Goal: Complete Application Form: Complete application form

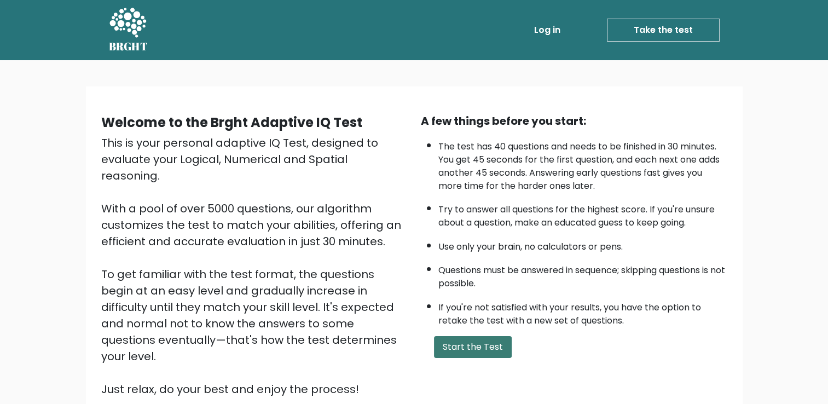
click at [456, 352] on button "Start the Test" at bounding box center [473, 347] width 78 height 22
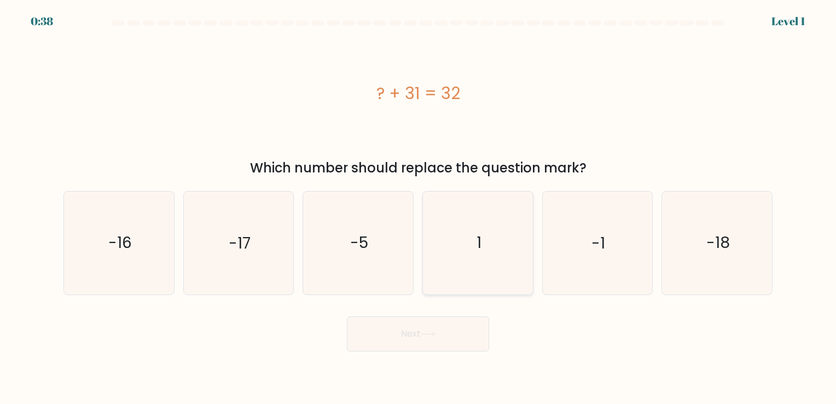
click at [484, 245] on icon "1" at bounding box center [478, 242] width 102 height 102
click at [418, 207] on input "d. 1" at bounding box center [418, 204] width 1 height 5
radio input "true"
click at [401, 338] on button "Next" at bounding box center [418, 333] width 142 height 35
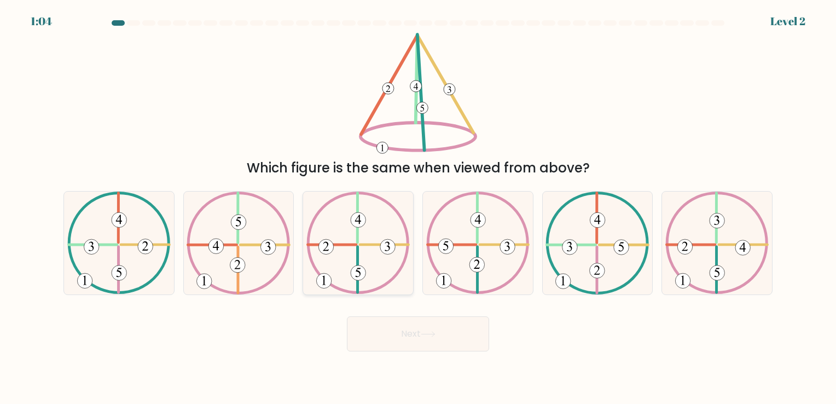
click at [361, 258] on icon at bounding box center [357, 242] width 103 height 102
click at [418, 207] on input "c." at bounding box center [418, 204] width 1 height 5
radio input "true"
click at [433, 316] on button "Next" at bounding box center [418, 333] width 142 height 35
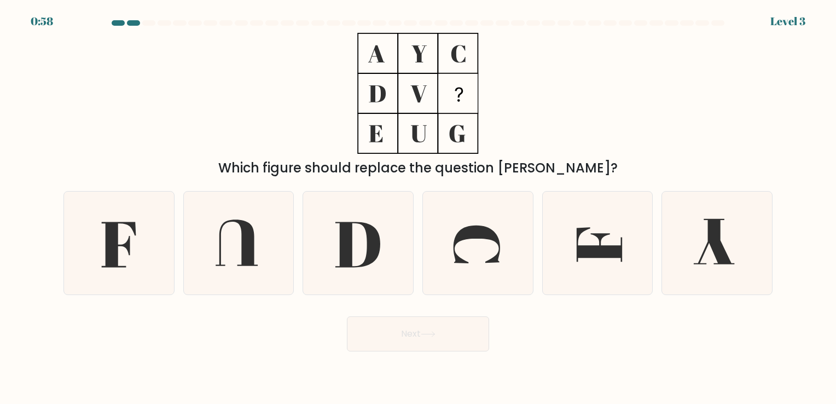
click at [427, 333] on icon at bounding box center [428, 334] width 15 height 6
click at [113, 251] on icon at bounding box center [118, 244] width 34 height 45
click at [418, 207] on input "a." at bounding box center [418, 204] width 1 height 5
radio input "true"
click at [404, 334] on button "Next" at bounding box center [418, 333] width 142 height 35
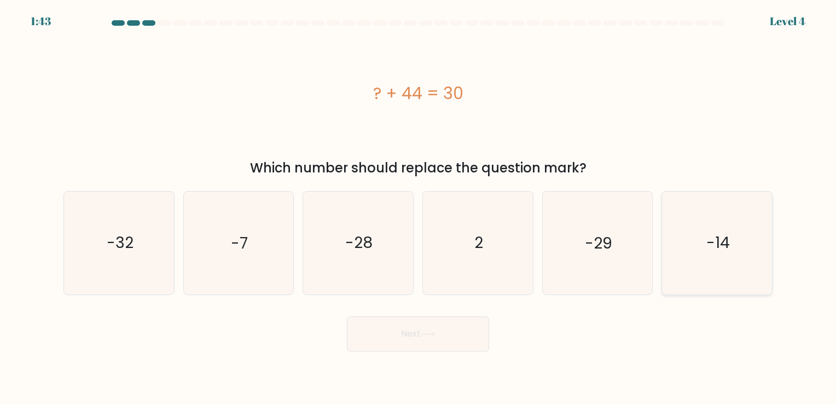
click at [703, 247] on icon "-14" at bounding box center [717, 242] width 102 height 102
click at [418, 207] on input "f. -14" at bounding box center [418, 204] width 1 height 5
radio input "true"
click at [398, 336] on button "Next" at bounding box center [418, 333] width 142 height 35
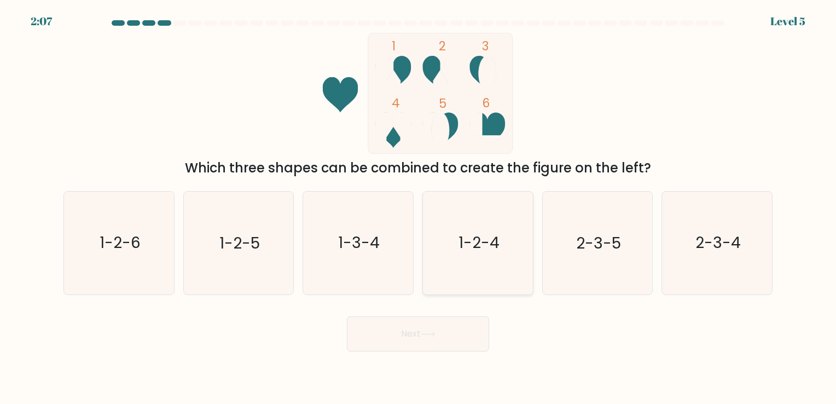
click at [481, 256] on icon "1-2-4" at bounding box center [478, 242] width 102 height 102
click at [418, 207] on input "d. 1-2-4" at bounding box center [418, 204] width 1 height 5
radio input "true"
click at [398, 329] on button "Next" at bounding box center [418, 333] width 142 height 35
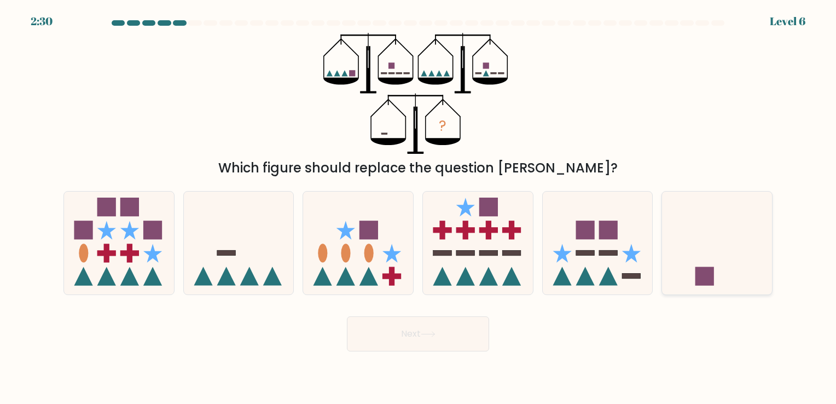
click at [711, 273] on rect at bounding box center [704, 276] width 19 height 19
click at [418, 207] on input "f." at bounding box center [418, 204] width 1 height 5
radio input "true"
click at [381, 334] on button "Next" at bounding box center [418, 333] width 142 height 35
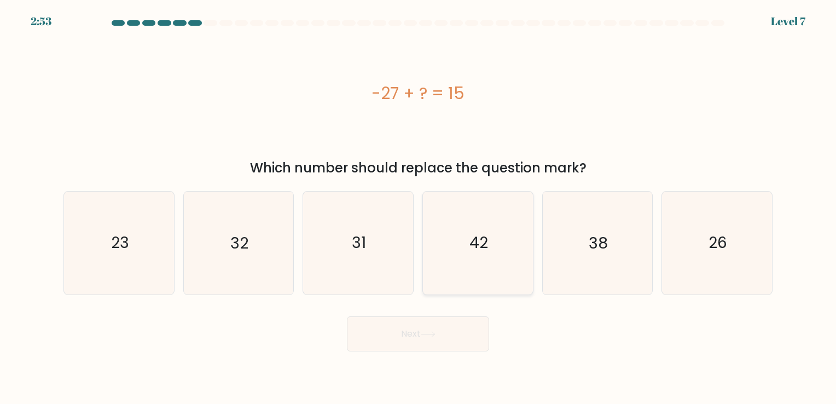
click at [473, 268] on icon "42" at bounding box center [478, 242] width 102 height 102
click at [418, 207] on input "d. 42" at bounding box center [418, 204] width 1 height 5
radio input "true"
click at [394, 332] on button "Next" at bounding box center [418, 333] width 142 height 35
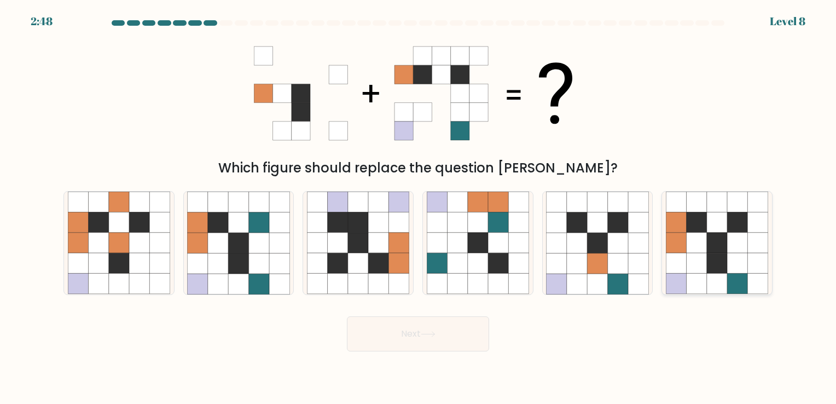
click at [691, 231] on icon at bounding box center [697, 222] width 20 height 20
click at [418, 207] on input "f." at bounding box center [418, 204] width 1 height 5
radio input "true"
click at [429, 337] on icon at bounding box center [428, 334] width 15 height 6
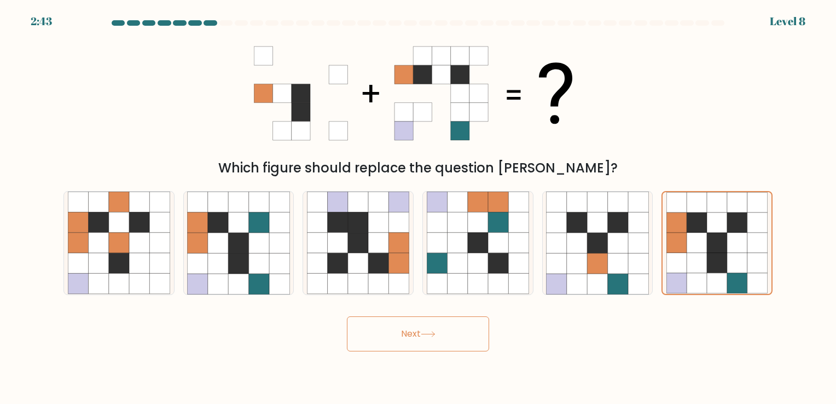
click at [429, 337] on icon at bounding box center [428, 334] width 15 height 6
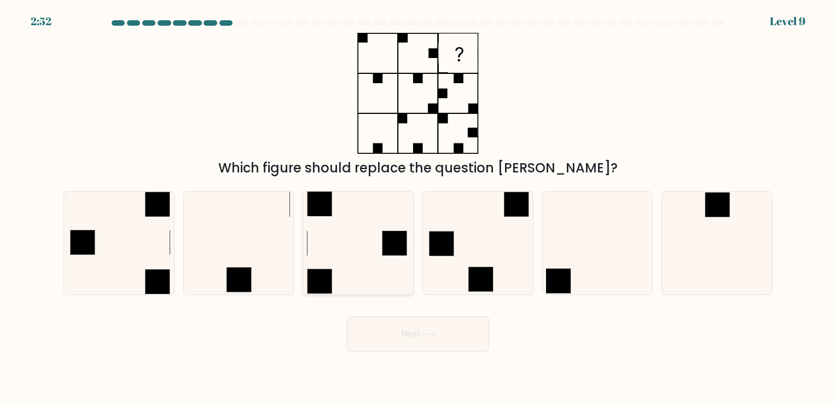
click at [382, 251] on icon at bounding box center [358, 242] width 102 height 102
click at [418, 207] on input "c." at bounding box center [418, 204] width 1 height 5
radio input "true"
click at [387, 332] on button "Next" at bounding box center [418, 333] width 142 height 35
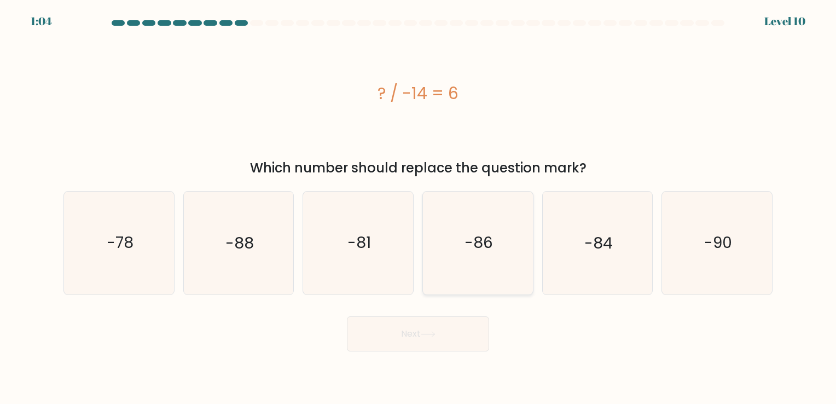
click at [480, 245] on text "-86" at bounding box center [478, 242] width 28 height 21
click at [418, 207] on input "d. -86" at bounding box center [418, 204] width 1 height 5
radio input "true"
click at [409, 342] on button "Next" at bounding box center [418, 333] width 142 height 35
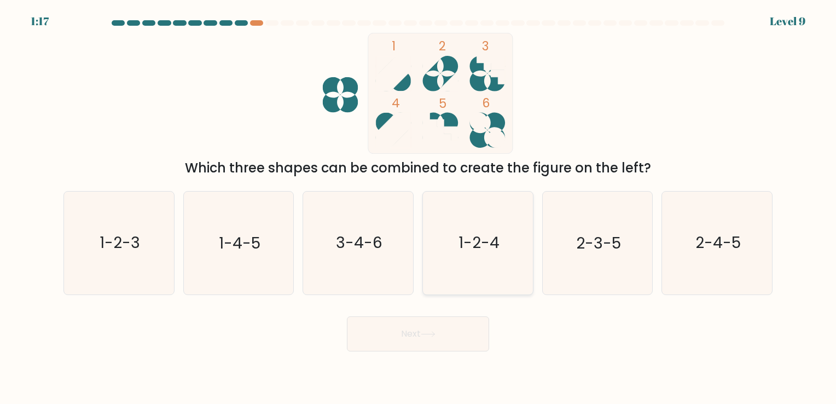
click at [467, 254] on icon "1-2-4" at bounding box center [478, 242] width 102 height 102
click at [418, 207] on input "d. 1-2-4" at bounding box center [418, 204] width 1 height 5
radio input "true"
click at [414, 329] on button "Next" at bounding box center [418, 333] width 142 height 35
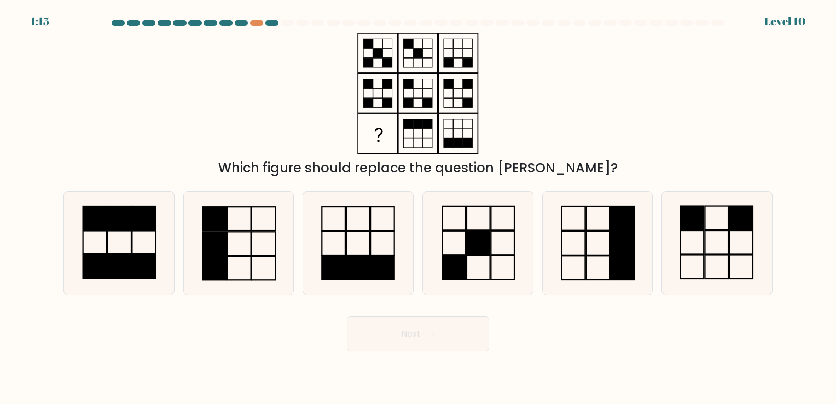
click at [414, 329] on button "Next" at bounding box center [418, 333] width 142 height 35
click at [364, 253] on icon at bounding box center [358, 242] width 102 height 102
click at [418, 207] on input "c." at bounding box center [418, 204] width 1 height 5
radio input "true"
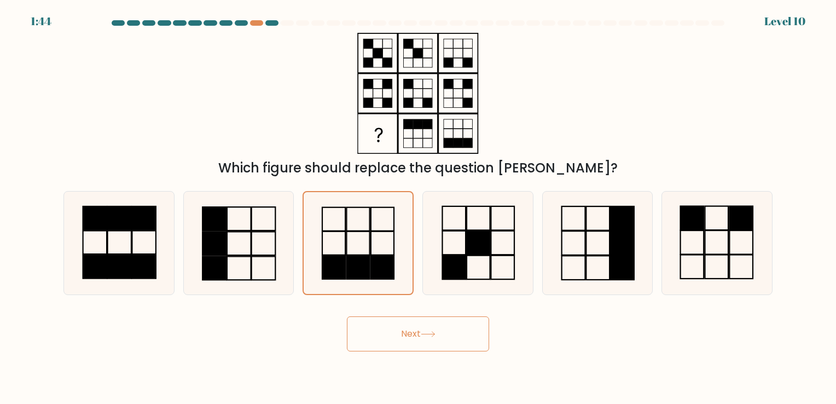
click at [386, 340] on button "Next" at bounding box center [418, 333] width 142 height 35
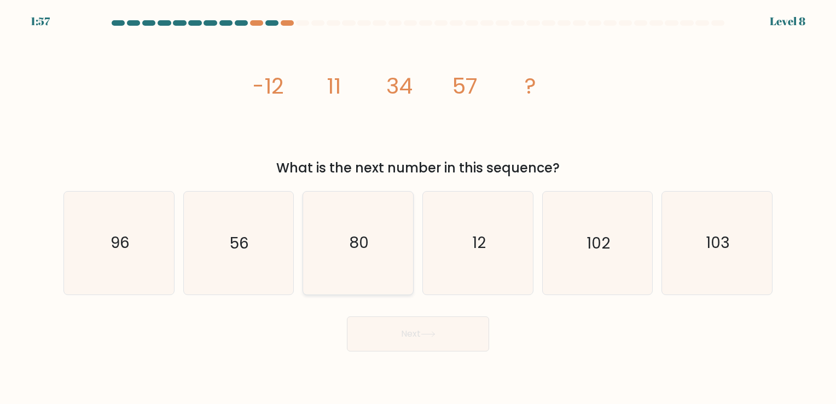
click at [368, 246] on text "80" at bounding box center [360, 242] width 20 height 21
click at [418, 207] on input "c. 80" at bounding box center [418, 204] width 1 height 5
radio input "true"
click at [388, 333] on button "Next" at bounding box center [418, 333] width 142 height 35
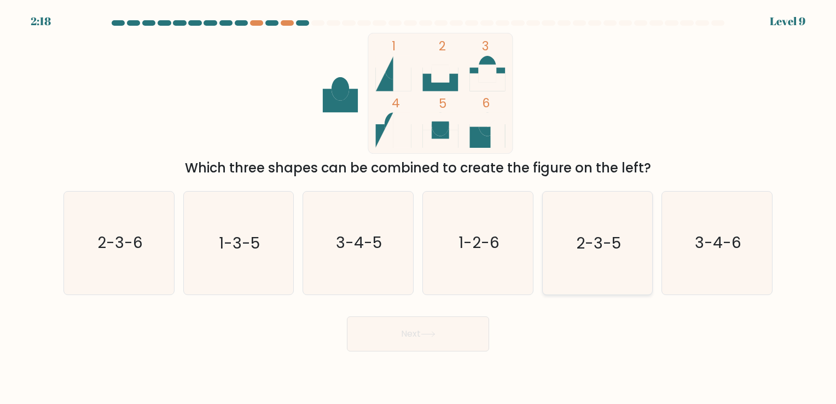
click at [583, 251] on text "2-3-5" at bounding box center [598, 242] width 45 height 21
click at [418, 207] on input "e. 2-3-5" at bounding box center [418, 204] width 1 height 5
radio input "true"
click at [381, 336] on button "Next" at bounding box center [418, 333] width 142 height 35
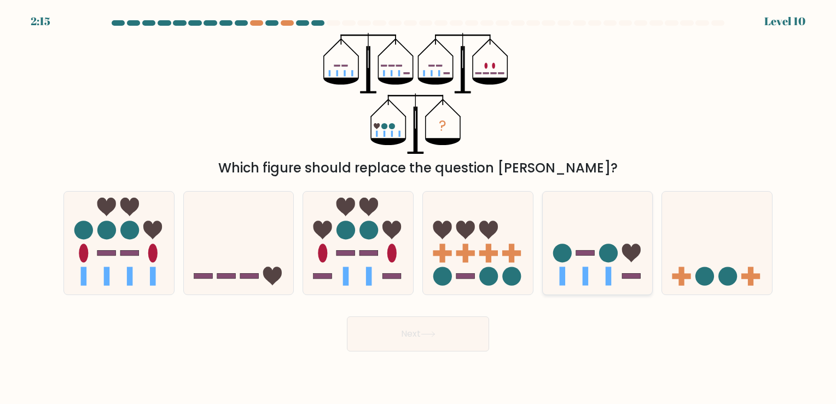
click at [561, 258] on circle at bounding box center [562, 252] width 19 height 19
click at [418, 207] on input "e." at bounding box center [418, 204] width 1 height 5
radio input "true"
click at [387, 338] on button "Next" at bounding box center [418, 333] width 142 height 35
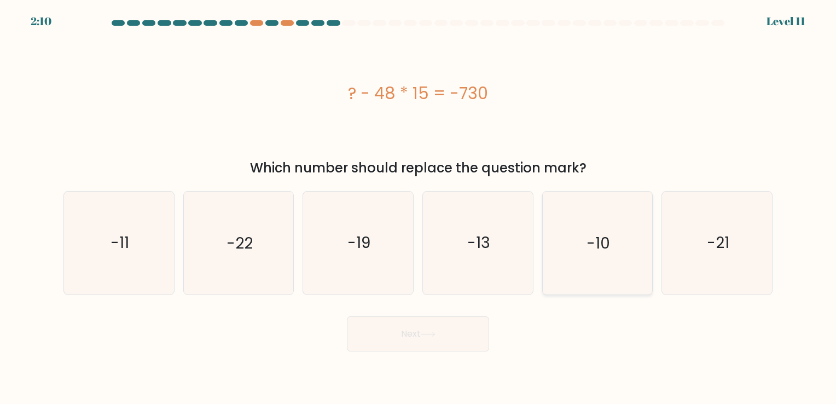
click at [585, 251] on icon "-10" at bounding box center [597, 242] width 102 height 102
click at [418, 207] on input "e. -10" at bounding box center [418, 204] width 1 height 5
radio input "true"
click at [412, 332] on button "Next" at bounding box center [418, 333] width 142 height 35
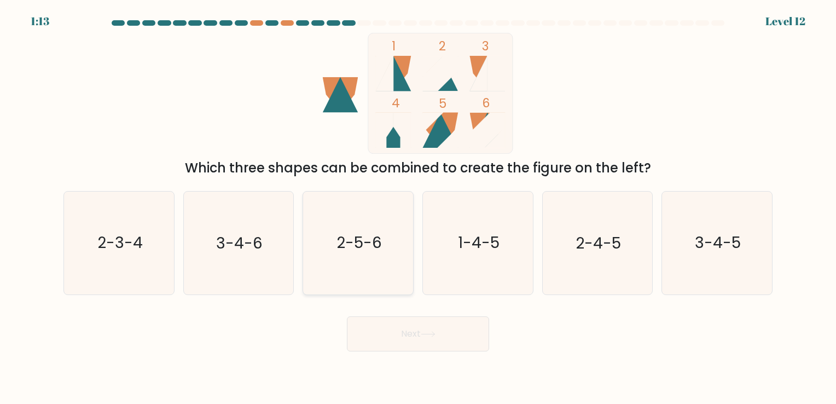
click at [368, 240] on text "2-5-6" at bounding box center [358, 242] width 45 height 21
click at [418, 207] on input "c. 2-5-6" at bounding box center [418, 204] width 1 height 5
radio input "true"
click at [407, 342] on button "Next" at bounding box center [418, 333] width 142 height 35
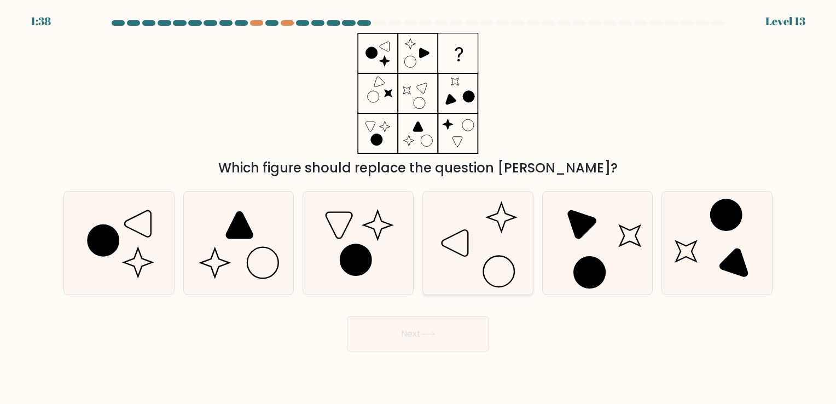
click at [472, 247] on icon at bounding box center [478, 242] width 102 height 102
click at [418, 207] on input "d." at bounding box center [418, 204] width 1 height 5
radio input "true"
click at [382, 334] on button "Next" at bounding box center [418, 333] width 142 height 35
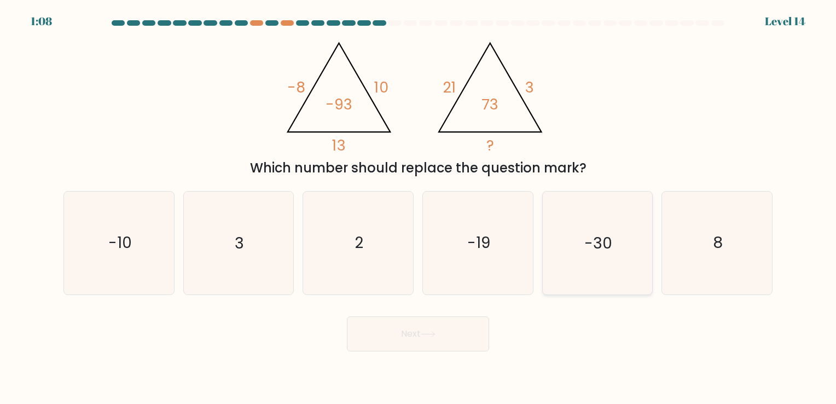
click at [592, 240] on text "-30" at bounding box center [598, 242] width 28 height 21
click at [418, 207] on input "e. -30" at bounding box center [418, 204] width 1 height 5
radio input "true"
click at [737, 239] on icon "8" at bounding box center [717, 242] width 102 height 102
click at [418, 207] on input "f. 8" at bounding box center [418, 204] width 1 height 5
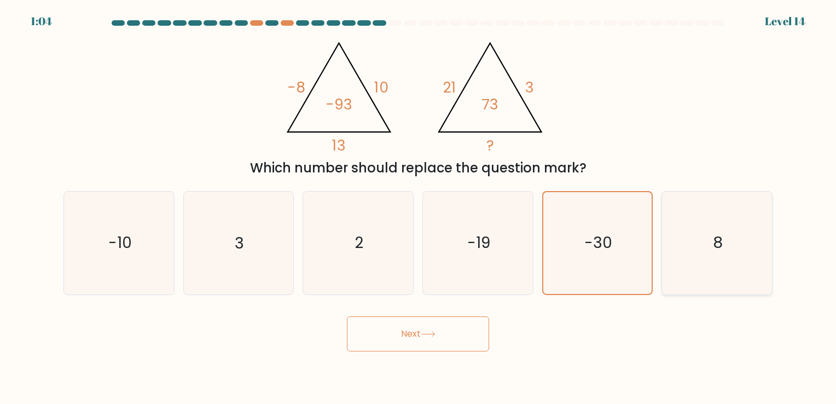
radio input "true"
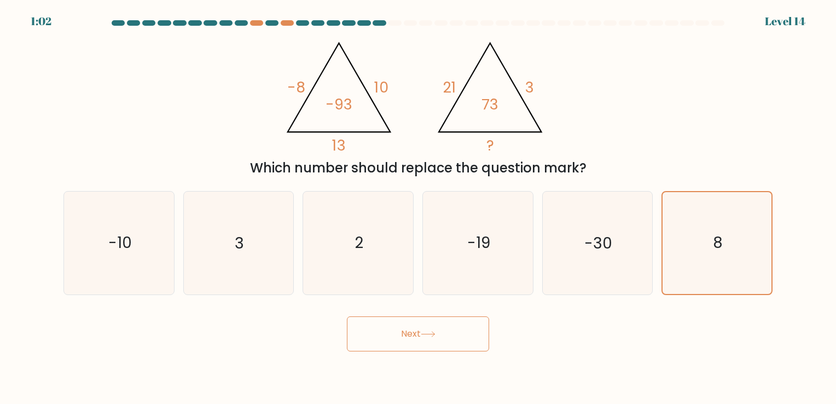
click at [408, 330] on button "Next" at bounding box center [418, 333] width 142 height 35
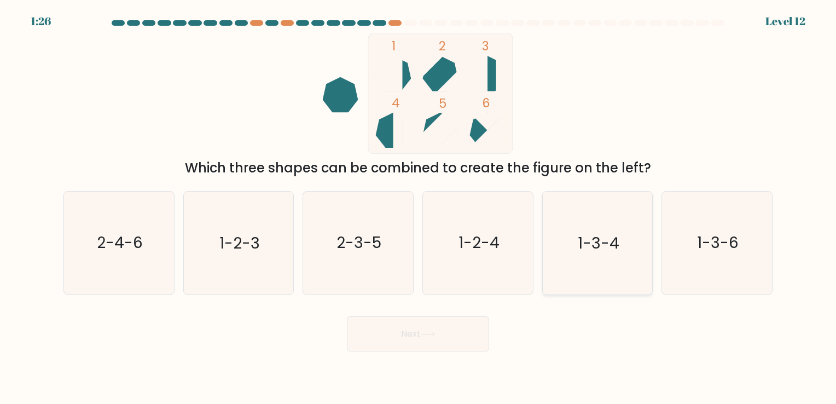
click at [606, 249] on text "1-3-4" at bounding box center [599, 242] width 42 height 21
click at [418, 207] on input "e. 1-3-4" at bounding box center [418, 204] width 1 height 5
radio input "true"
click at [438, 334] on button "Next" at bounding box center [418, 333] width 142 height 35
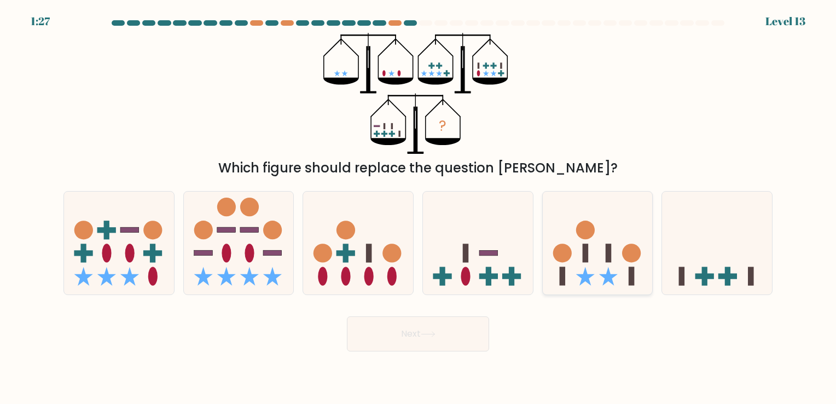
click at [578, 266] on icon at bounding box center [598, 242] width 110 height 91
click at [418, 207] on input "e." at bounding box center [418, 204] width 1 height 5
radio input "true"
click at [407, 339] on button "Next" at bounding box center [418, 333] width 142 height 35
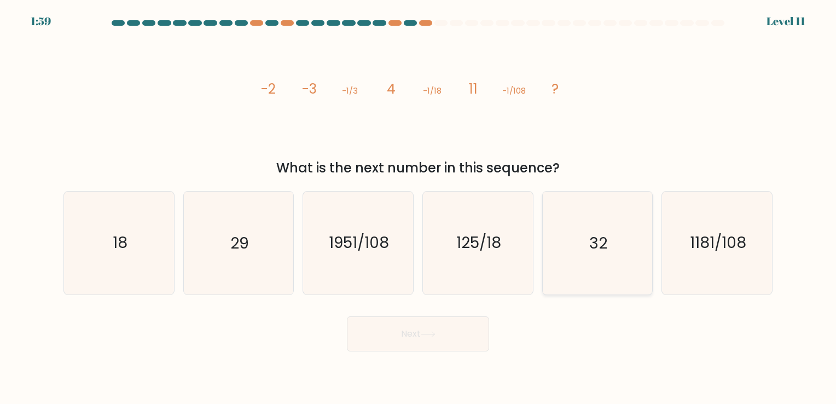
click at [597, 240] on text "32" at bounding box center [598, 242] width 18 height 21
click at [418, 207] on input "e. 32" at bounding box center [418, 204] width 1 height 5
radio input "true"
click at [413, 339] on button "Next" at bounding box center [418, 333] width 142 height 35
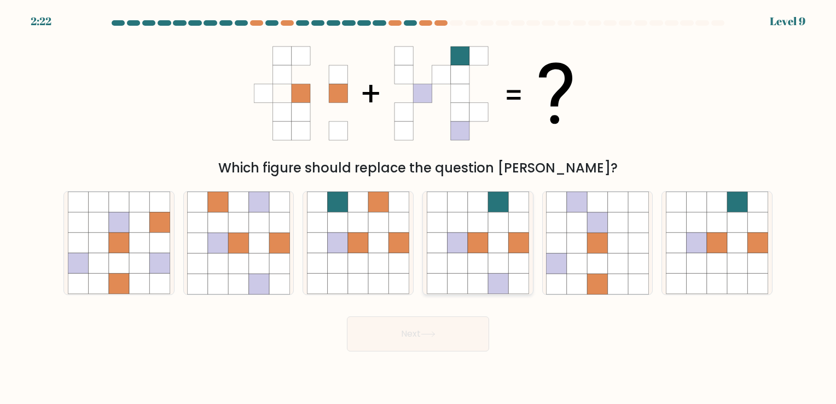
click at [481, 260] on icon at bounding box center [478, 263] width 20 height 20
click at [418, 207] on input "d." at bounding box center [418, 204] width 1 height 5
radio input "true"
click at [437, 327] on button "Next" at bounding box center [418, 333] width 142 height 35
click at [437, 329] on button "Next" at bounding box center [418, 333] width 142 height 35
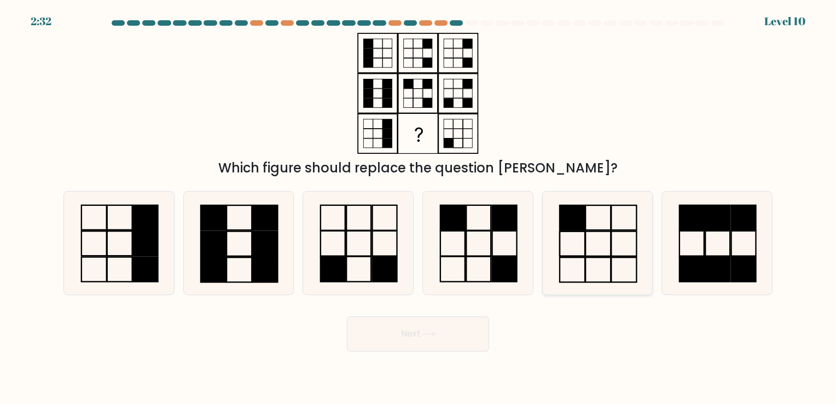
click at [580, 251] on icon at bounding box center [597, 242] width 102 height 102
click at [418, 207] on input "e." at bounding box center [418, 204] width 1 height 5
radio input "true"
click at [399, 345] on button "Next" at bounding box center [418, 333] width 142 height 35
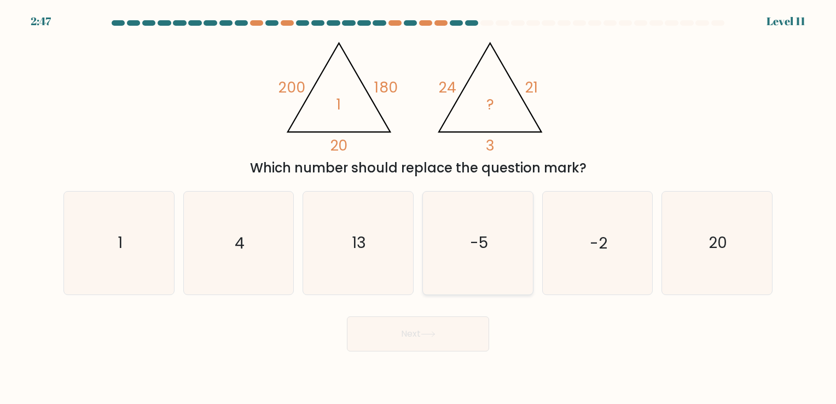
click at [488, 244] on icon "-5" at bounding box center [478, 242] width 102 height 102
click at [418, 207] on input "d. -5" at bounding box center [418, 204] width 1 height 5
radio input "true"
click at [435, 332] on icon at bounding box center [428, 334] width 15 height 6
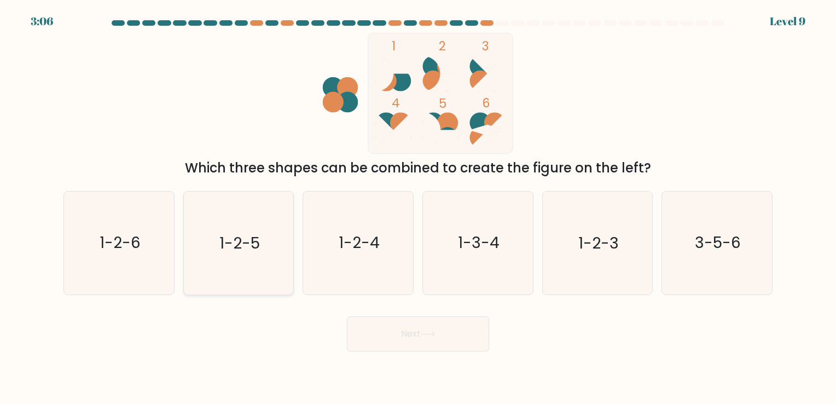
click at [260, 252] on icon "1-2-5" at bounding box center [238, 242] width 102 height 102
click at [418, 207] on input "b. 1-2-5" at bounding box center [418, 204] width 1 height 5
radio input "true"
click at [387, 329] on button "Next" at bounding box center [418, 333] width 142 height 35
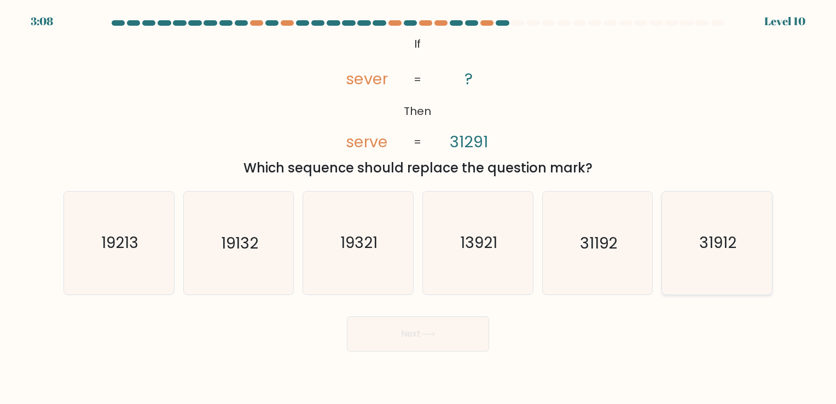
click at [682, 234] on icon "31912" at bounding box center [717, 242] width 102 height 102
click at [418, 207] on input "f. 31912" at bounding box center [418, 204] width 1 height 5
radio input "true"
click at [407, 332] on button "Next" at bounding box center [418, 333] width 142 height 35
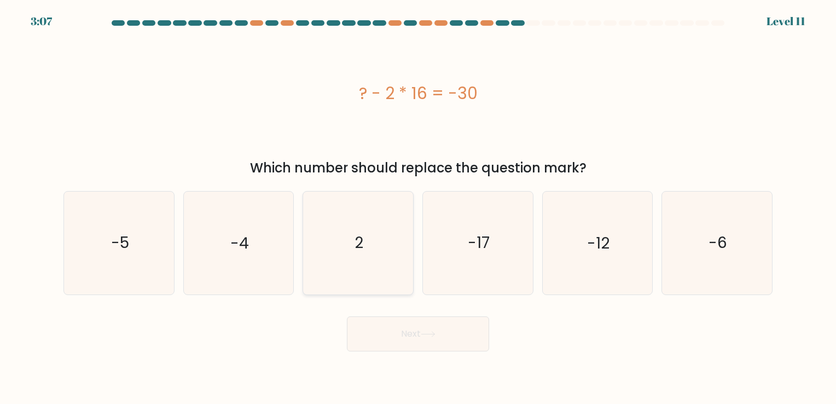
click at [368, 245] on icon "2" at bounding box center [358, 242] width 102 height 102
click at [418, 207] on input "c. 2" at bounding box center [418, 204] width 1 height 5
radio input "true"
click at [398, 335] on button "Next" at bounding box center [418, 333] width 142 height 35
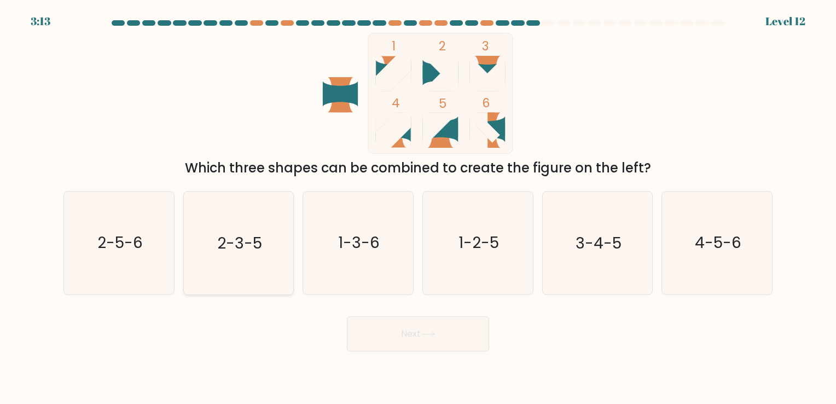
click at [239, 249] on text "2-3-5" at bounding box center [239, 242] width 45 height 21
click at [418, 207] on input "b. 2-3-5" at bounding box center [418, 204] width 1 height 5
radio input "true"
click at [377, 347] on button "Next" at bounding box center [418, 333] width 142 height 35
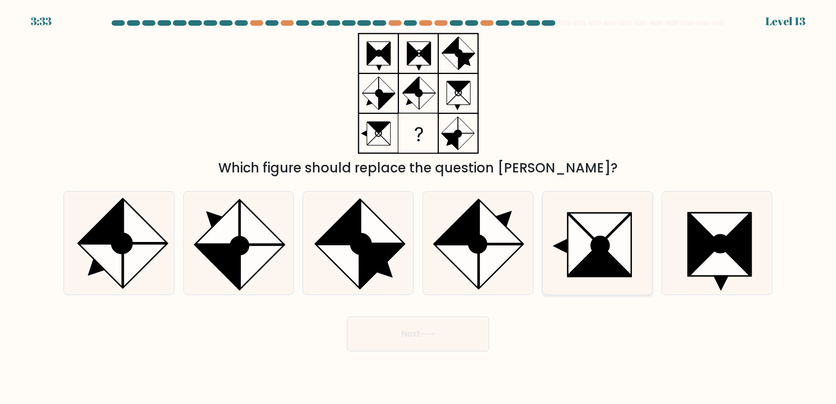
click at [600, 280] on icon at bounding box center [597, 242] width 102 height 102
click at [418, 207] on input "e." at bounding box center [418, 204] width 1 height 5
radio input "true"
click at [406, 316] on button "Next" at bounding box center [418, 333] width 142 height 35
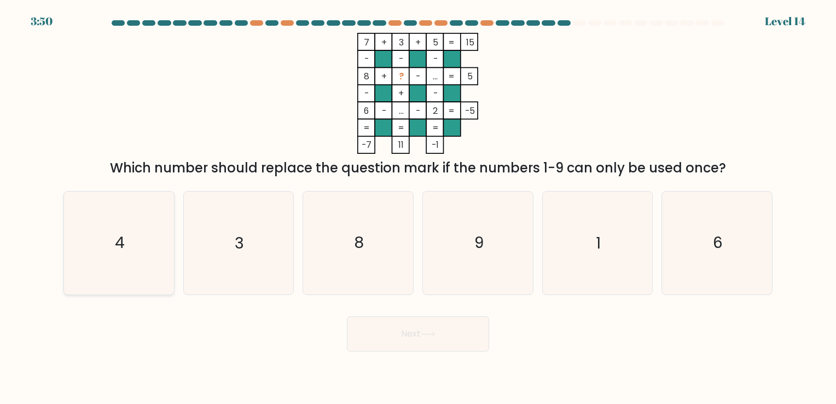
click at [123, 242] on text "4" at bounding box center [120, 242] width 10 height 21
click at [418, 207] on input "a. 4" at bounding box center [418, 204] width 1 height 5
radio input "true"
click at [406, 333] on button "Next" at bounding box center [418, 333] width 142 height 35
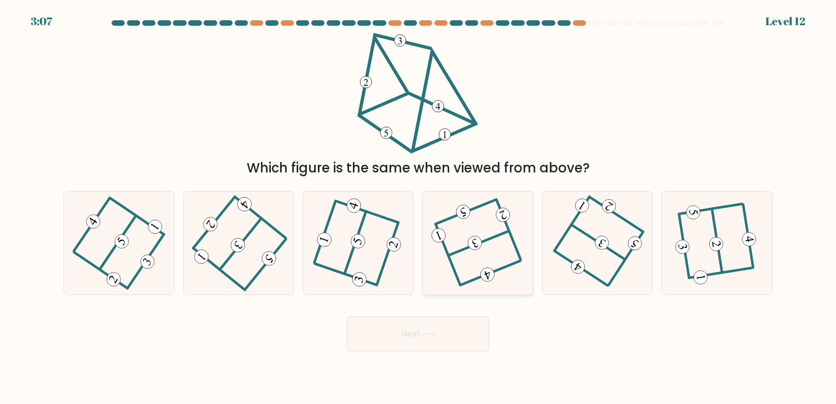
click at [483, 251] on icon at bounding box center [478, 243] width 82 height 82
click at [418, 207] on input "d." at bounding box center [418, 204] width 1 height 5
radio input "true"
click at [418, 345] on button "Next" at bounding box center [418, 333] width 142 height 35
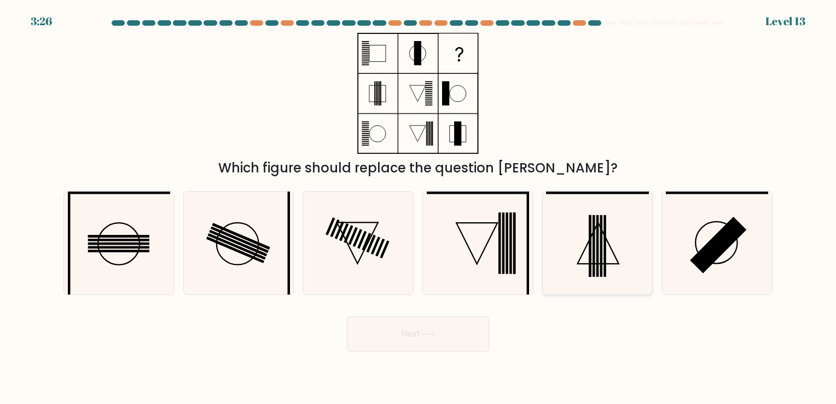
click at [608, 247] on icon at bounding box center [597, 242] width 102 height 102
click at [418, 207] on input "e." at bounding box center [418, 204] width 1 height 5
radio input "true"
click at [429, 334] on icon at bounding box center [428, 334] width 15 height 6
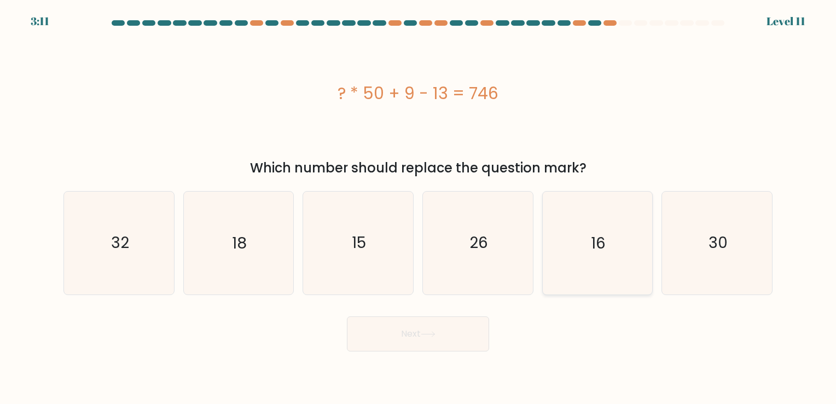
click at [629, 248] on icon "16" at bounding box center [597, 242] width 102 height 102
click at [418, 207] on input "e. 16" at bounding box center [418, 204] width 1 height 5
radio input "true"
click at [403, 345] on button "Next" at bounding box center [418, 333] width 142 height 35
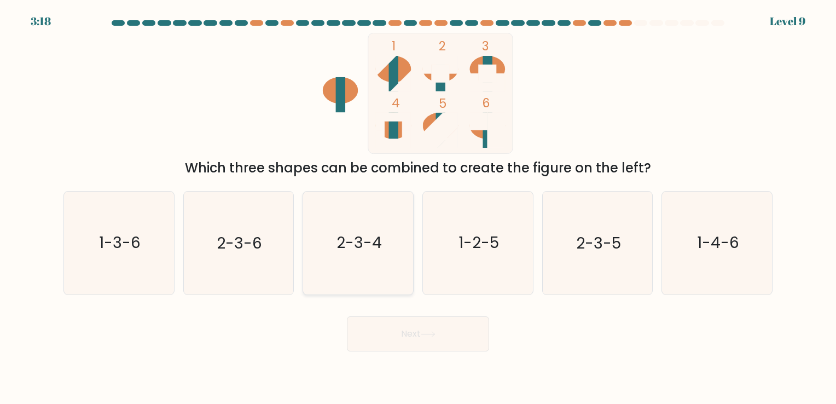
click at [376, 211] on icon "2-3-4" at bounding box center [358, 242] width 102 height 102
click at [418, 207] on input "c. 2-3-4" at bounding box center [418, 204] width 1 height 5
radio input "true"
click at [386, 336] on button "Next" at bounding box center [418, 333] width 142 height 35
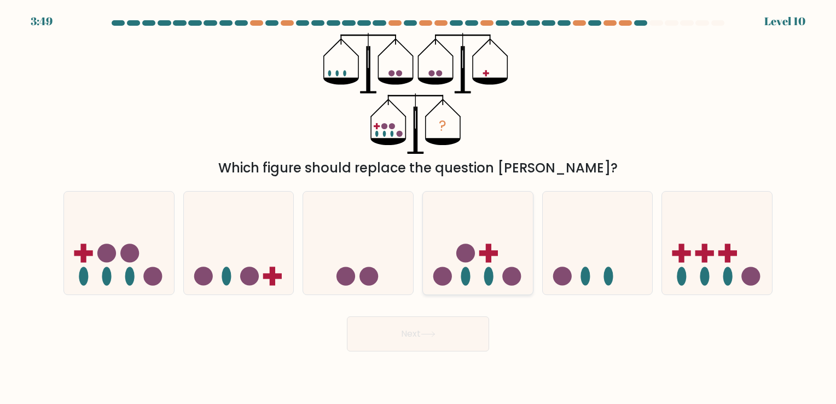
click at [452, 251] on icon at bounding box center [478, 242] width 110 height 91
click at [418, 207] on input "d." at bounding box center [418, 204] width 1 height 5
radio input "true"
click at [402, 340] on button "Next" at bounding box center [418, 333] width 142 height 35
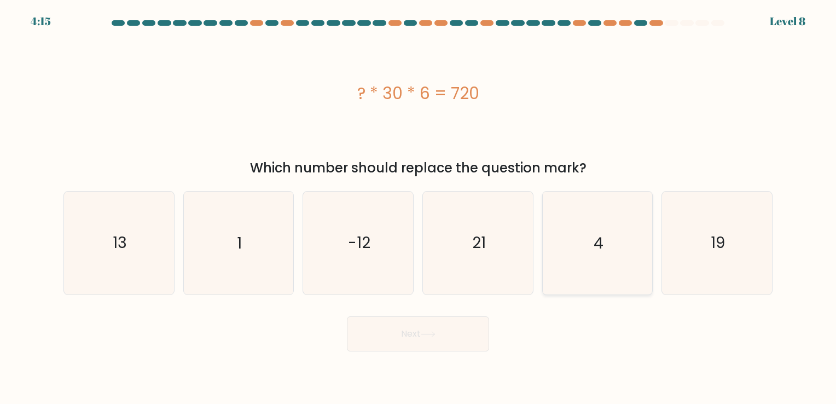
click at [607, 247] on icon "4" at bounding box center [597, 242] width 102 height 102
click at [418, 207] on input "e. 4" at bounding box center [418, 204] width 1 height 5
radio input "true"
click at [428, 330] on button "Next" at bounding box center [418, 333] width 142 height 35
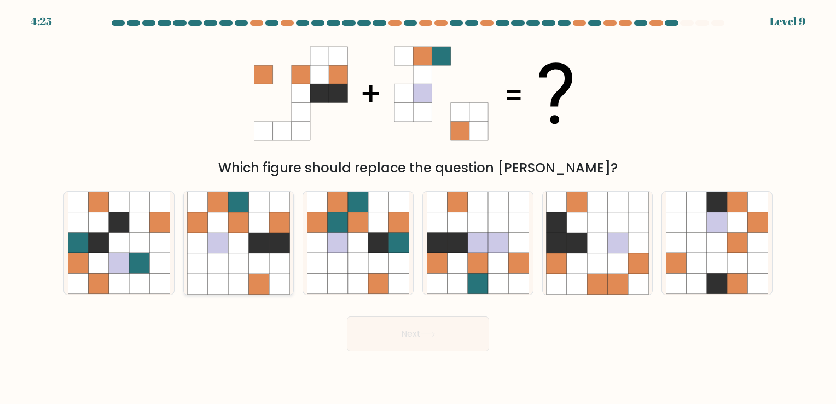
click at [219, 263] on icon at bounding box center [218, 263] width 20 height 20
click at [418, 207] on input "b." at bounding box center [418, 204] width 1 height 5
radio input "true"
click at [412, 340] on button "Next" at bounding box center [418, 333] width 142 height 35
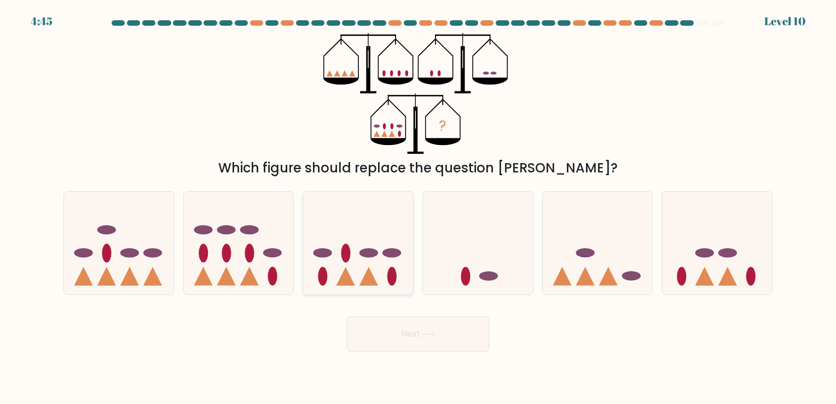
click at [396, 285] on icon at bounding box center [358, 242] width 110 height 91
click at [418, 207] on input "c." at bounding box center [418, 204] width 1 height 5
radio input "true"
click at [394, 337] on button "Next" at bounding box center [418, 333] width 142 height 35
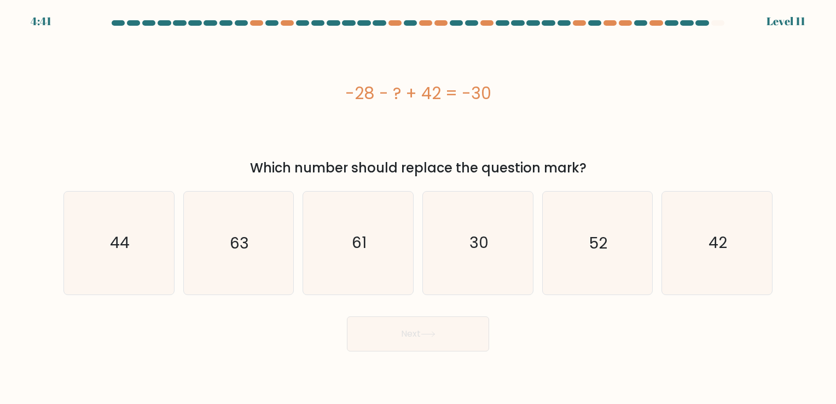
click at [394, 337] on button "Next" at bounding box center [418, 333] width 142 height 35
click at [149, 239] on icon "44" at bounding box center [119, 242] width 102 height 102
click at [418, 207] on input "a. 44" at bounding box center [418, 204] width 1 height 5
radio input "true"
click at [420, 343] on button "Next" at bounding box center [418, 333] width 142 height 35
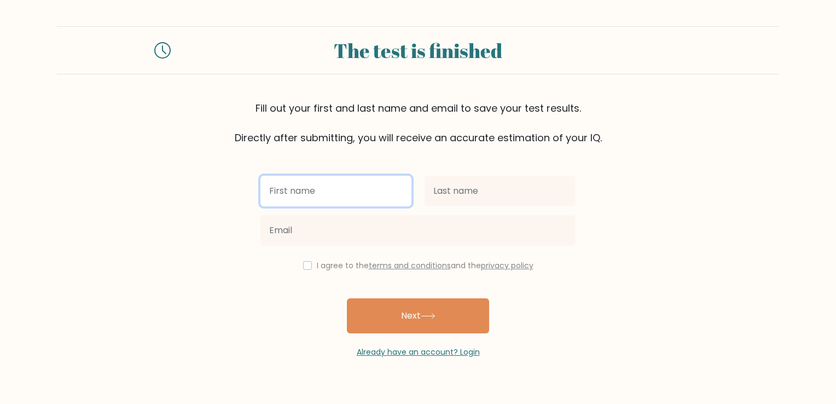
click at [351, 178] on input "text" at bounding box center [335, 191] width 151 height 31
type input "[PERSON_NAME]"
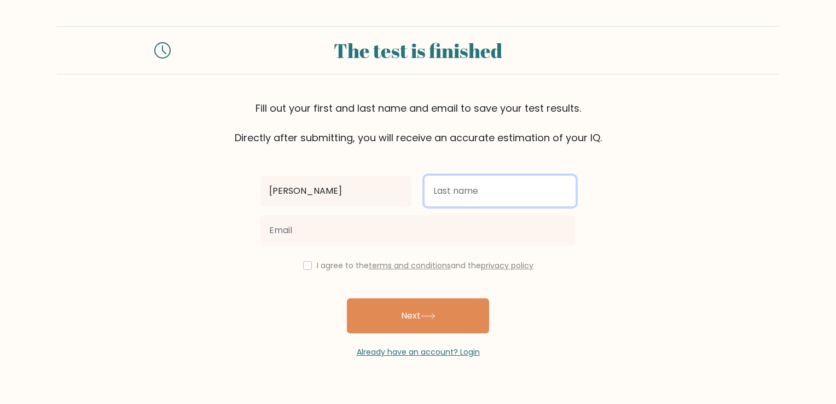
click at [477, 191] on input "text" at bounding box center [500, 191] width 151 height 31
type input "Nicolas"
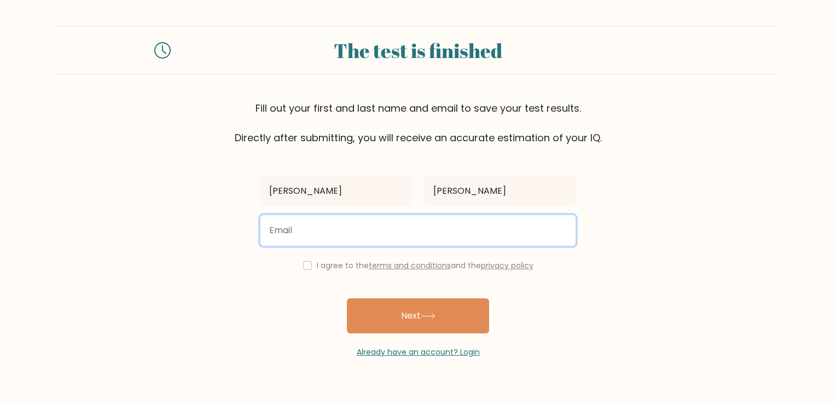
click at [412, 230] on input "email" at bounding box center [417, 230] width 315 height 31
type input "felrizjeann@gmail.com"
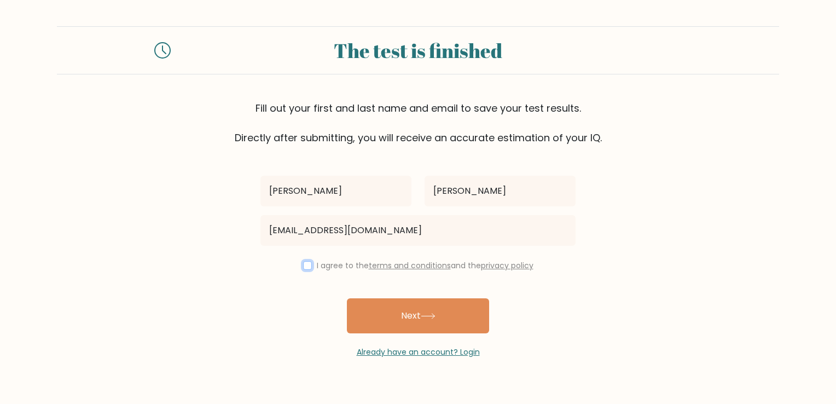
click at [306, 268] on input "checkbox" at bounding box center [307, 265] width 9 height 9
checkbox input "true"
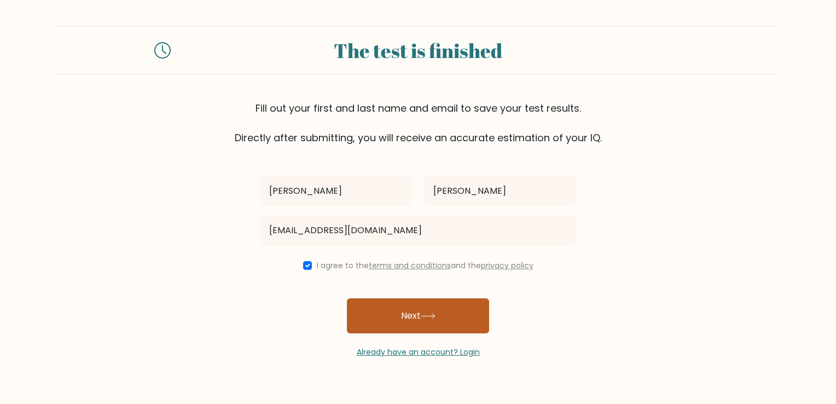
click at [412, 319] on button "Next" at bounding box center [418, 315] width 142 height 35
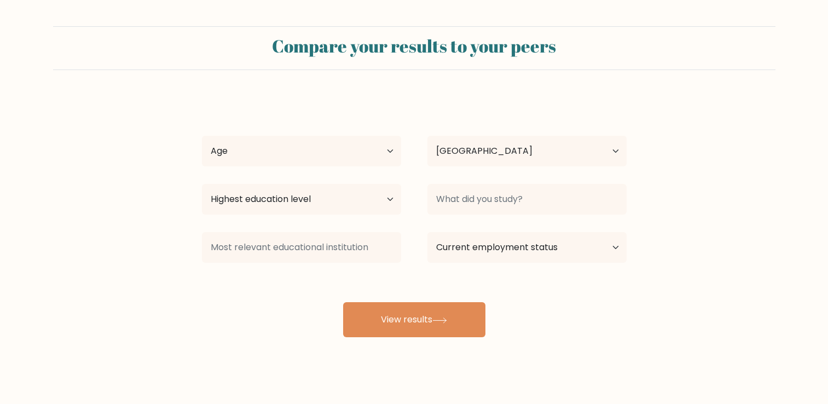
select select "PH"
click at [382, 147] on select "Age Under 18 years old 18-24 years old 25-34 years old 35-44 years old 45-54 ye…" at bounding box center [301, 151] width 199 height 31
select select "25_34"
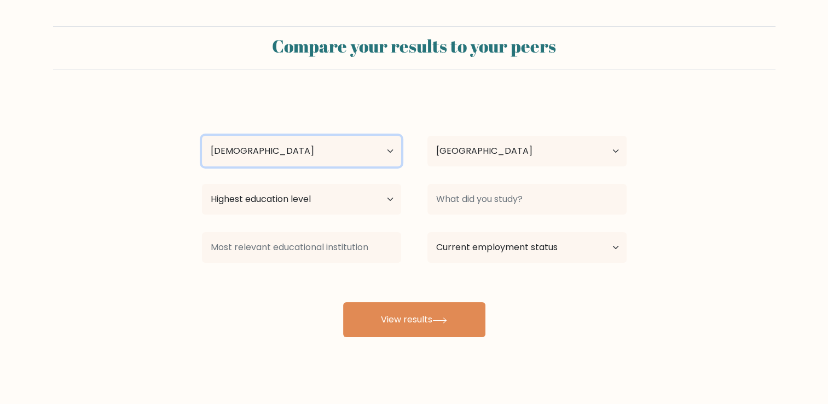
click at [202, 136] on select "Age Under 18 years old 18-24 years old 25-34 years old 35-44 years old 45-54 ye…" at bounding box center [301, 151] width 199 height 31
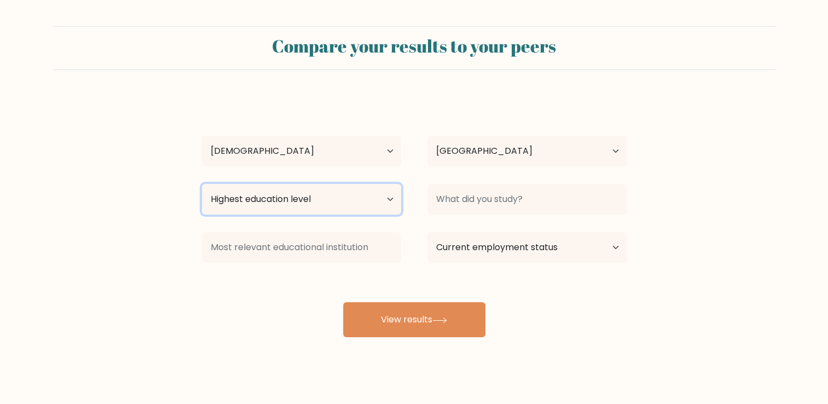
click at [350, 205] on select "Highest education level No schooling Primary Lower Secondary Upper Secondary Oc…" at bounding box center [301, 199] width 199 height 31
select select "bachelors_degree"
click at [202, 184] on select "Highest education level No schooling Primary Lower Secondary Upper Secondary Oc…" at bounding box center [301, 199] width 199 height 31
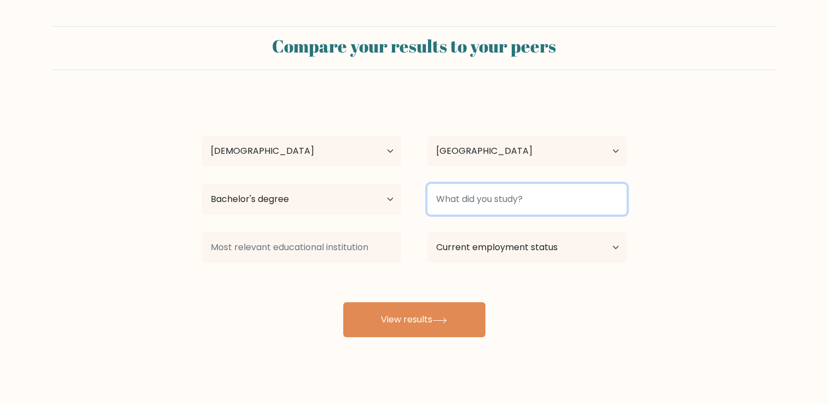
click at [499, 197] on input at bounding box center [526, 199] width 199 height 31
type input "b"
type input "B"
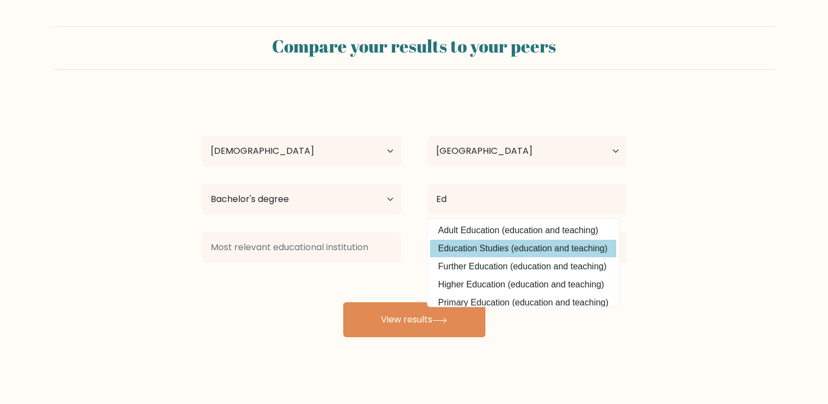
click at [502, 249] on div "Felriz Jean Nicolas Age Under 18 years old 18-24 years old 25-34 years old 35-4…" at bounding box center [414, 216] width 438 height 241
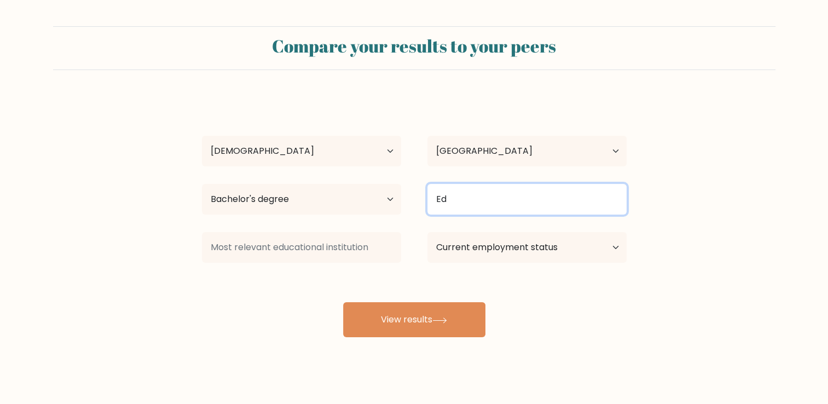
click at [516, 195] on input "Ed" at bounding box center [526, 199] width 199 height 31
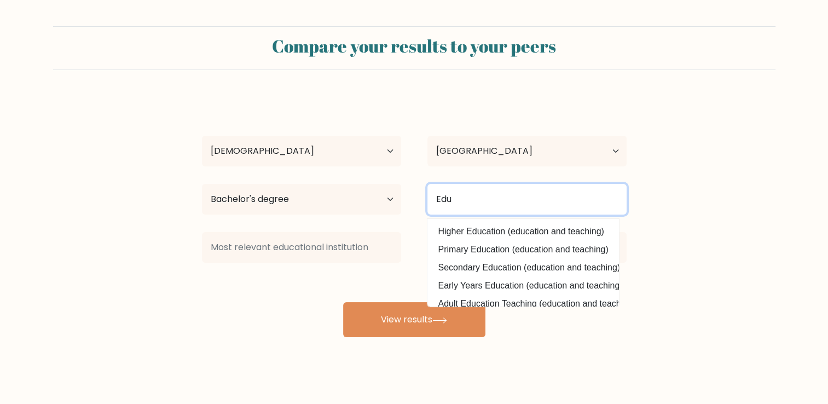
scroll to position [47, 0]
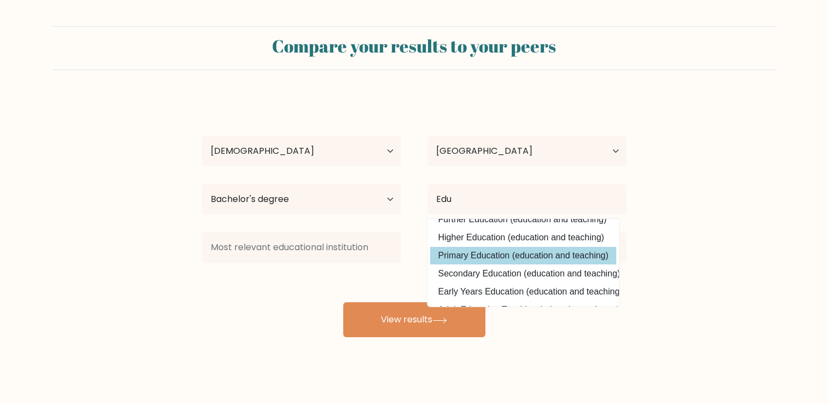
click at [569, 260] on div "Felriz Jean Nicolas Age Under 18 years old 18-24 years old 25-34 years old 35-4…" at bounding box center [414, 216] width 438 height 241
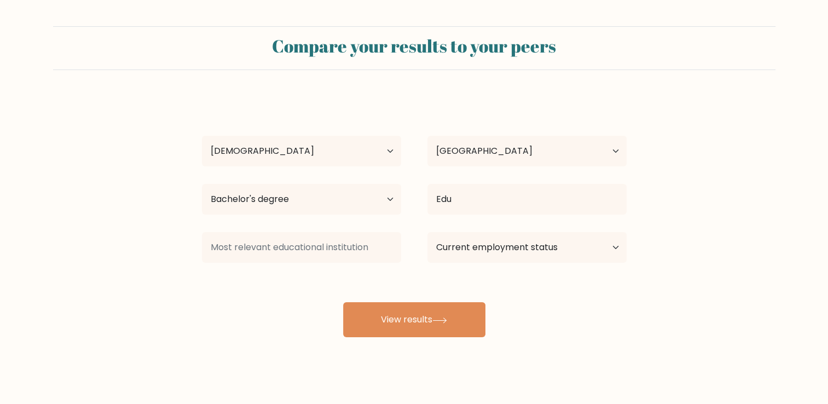
click at [557, 218] on div "Edu Adult Education (education and teaching) Education Studies (education and t…" at bounding box center [526, 198] width 225 height 39
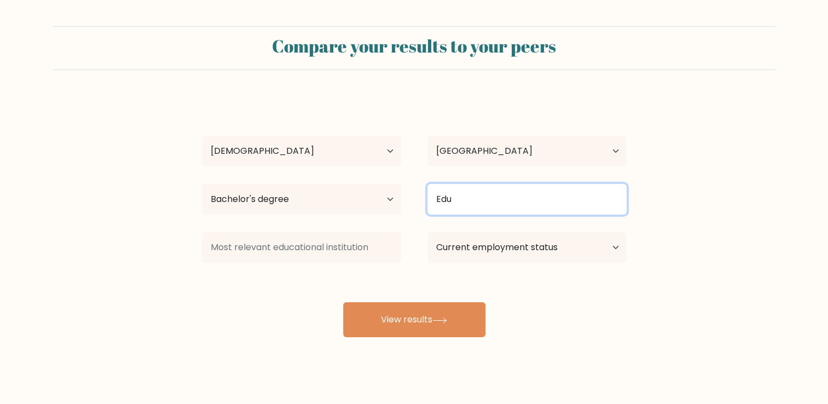
click at [553, 202] on input "Edu" at bounding box center [526, 199] width 199 height 31
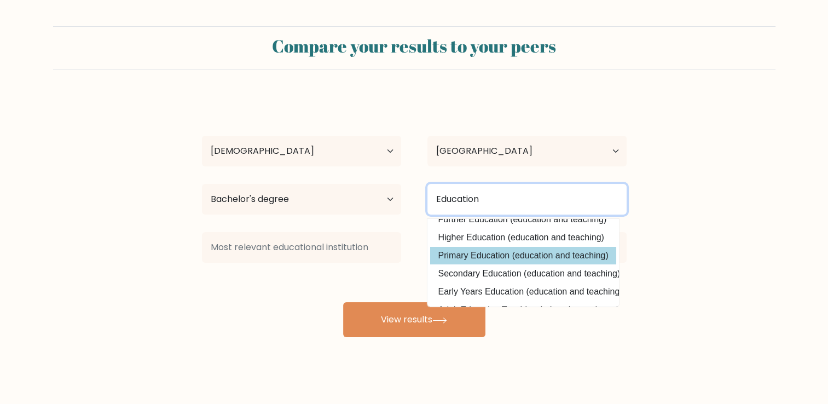
type input "Education"
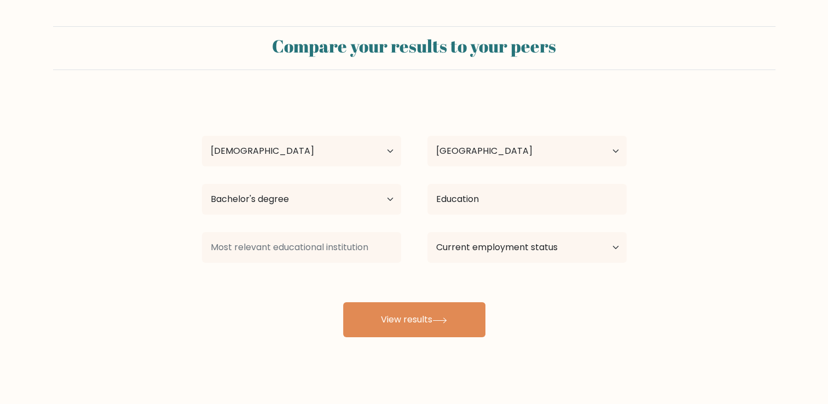
click at [444, 253] on div "Felriz Jean Nicolas Age Under 18 years old 18-24 years old 25-34 years old 35-4…" at bounding box center [414, 216] width 438 height 241
click at [444, 253] on select "Current employment status Employed Student Retired Other / prefer not to answer" at bounding box center [526, 247] width 199 height 31
select select "other"
click at [427, 232] on select "Current employment status Employed Student Retired Other / prefer not to answer" at bounding box center [526, 247] width 199 height 31
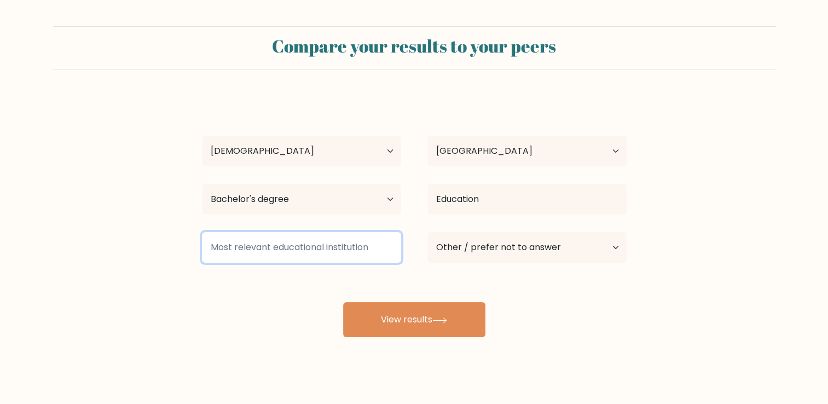
click at [328, 244] on input at bounding box center [301, 247] width 199 height 31
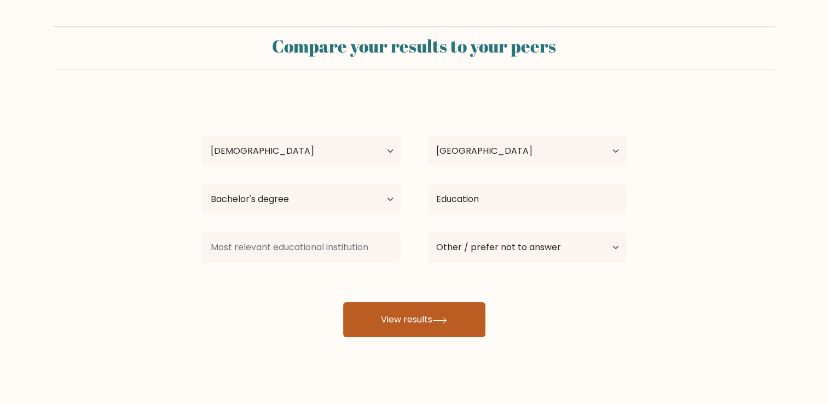
click at [377, 320] on button "View results" at bounding box center [414, 319] width 142 height 35
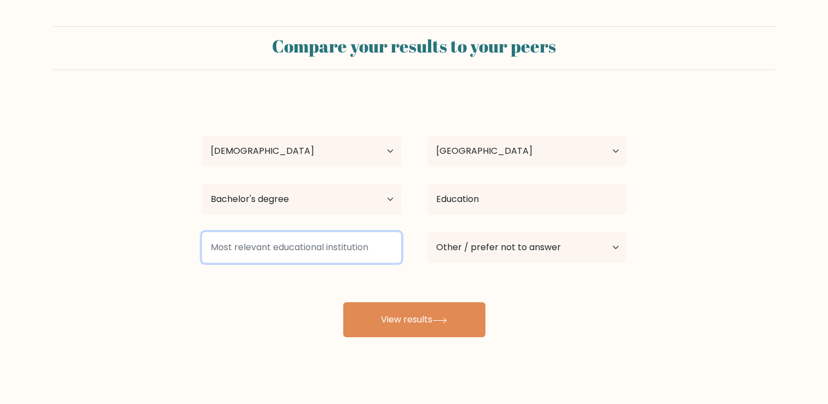
click at [355, 250] on input at bounding box center [301, 247] width 199 height 31
type input "h"
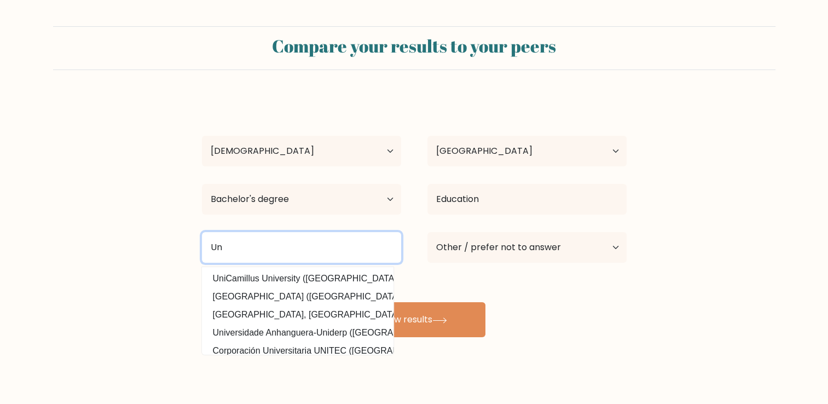
type input "U"
type input "SPA College Inc"
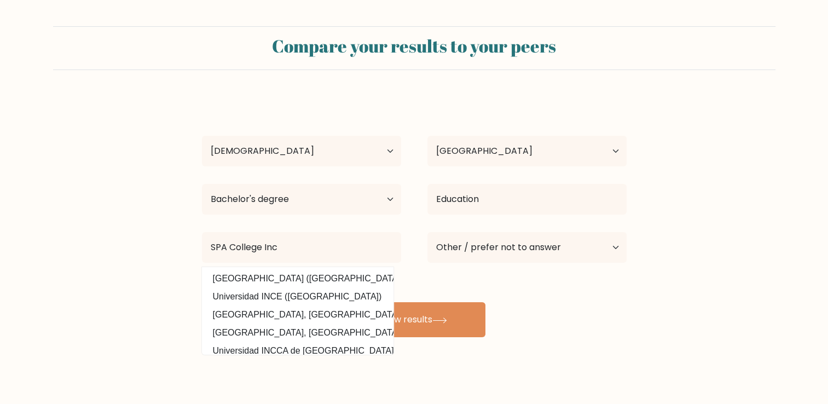
click at [146, 267] on form "Compare your results to your peers Felriz Jean Nicolas Age Under 18 years old 1…" at bounding box center [414, 181] width 828 height 311
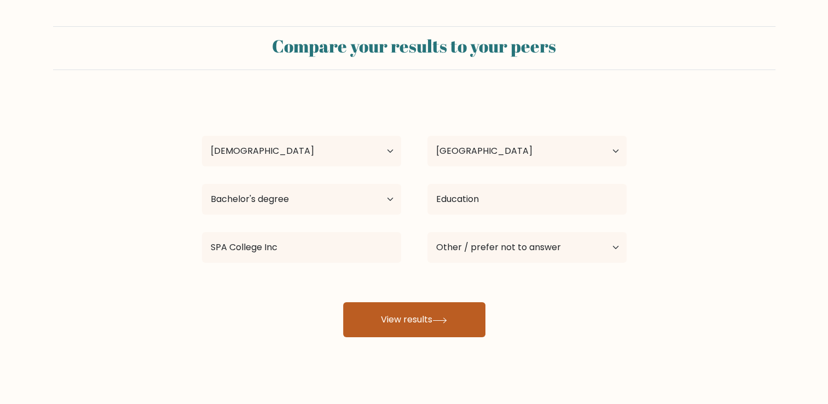
click at [374, 315] on button "View results" at bounding box center [414, 319] width 142 height 35
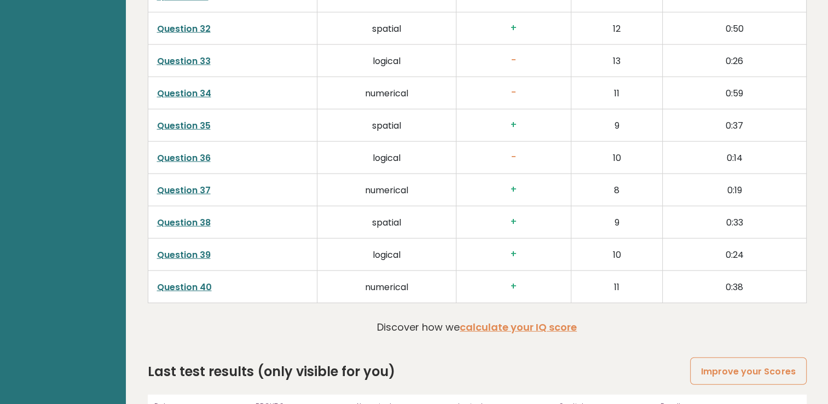
scroll to position [2786, 0]
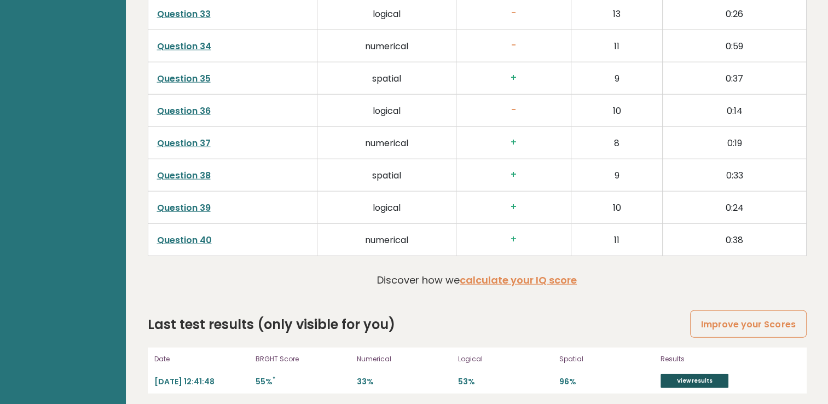
click at [682, 377] on link "View results" at bounding box center [694, 381] width 68 height 14
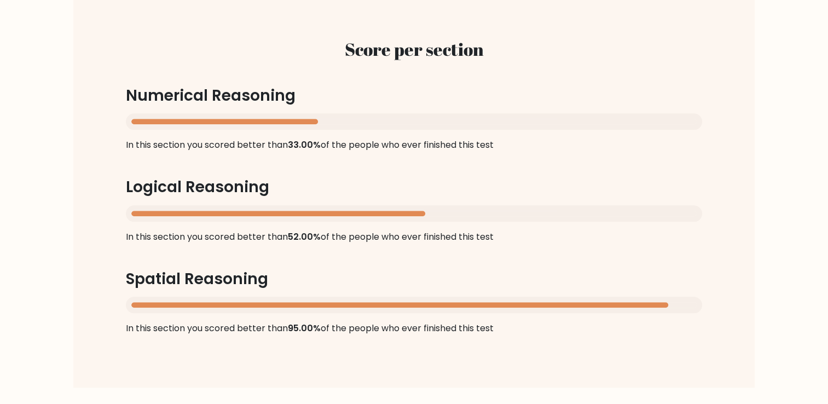
scroll to position [1054, 0]
